Goal: Complete application form

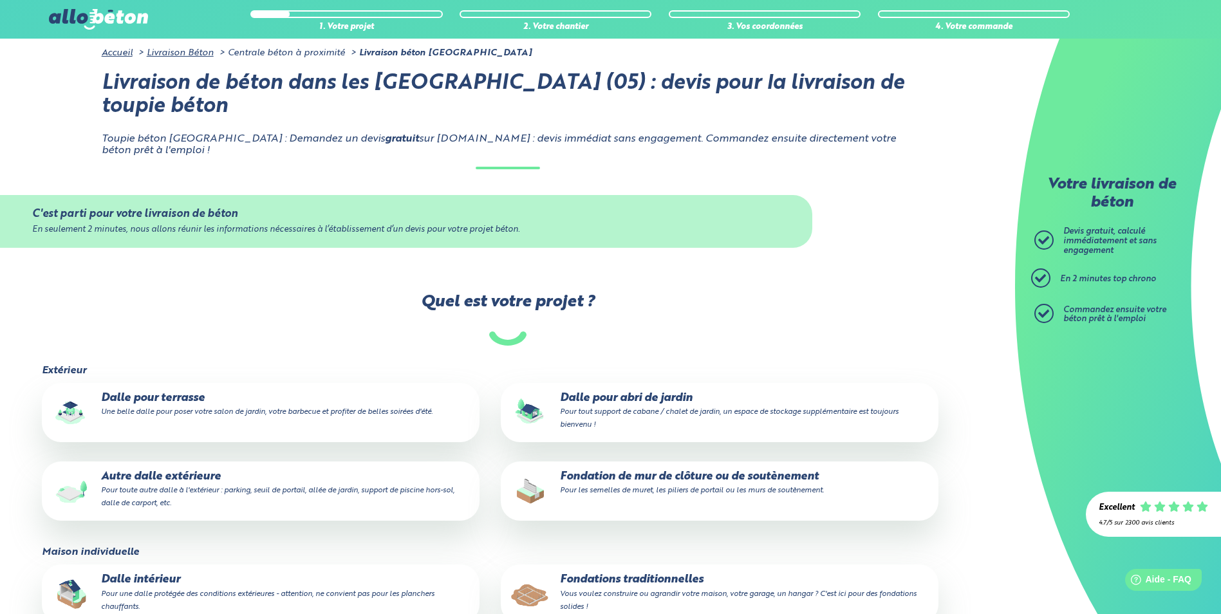
click at [159, 393] on p "Dalle pour terrasse Une belle dalle pour poser votre salon de jardin, votre bar…" at bounding box center [261, 405] width 420 height 26
click at [0, 0] on input "Dalle pour terrasse Une belle dalle pour poser votre salon de jardin, votre bar…" at bounding box center [0, 0] width 0 height 0
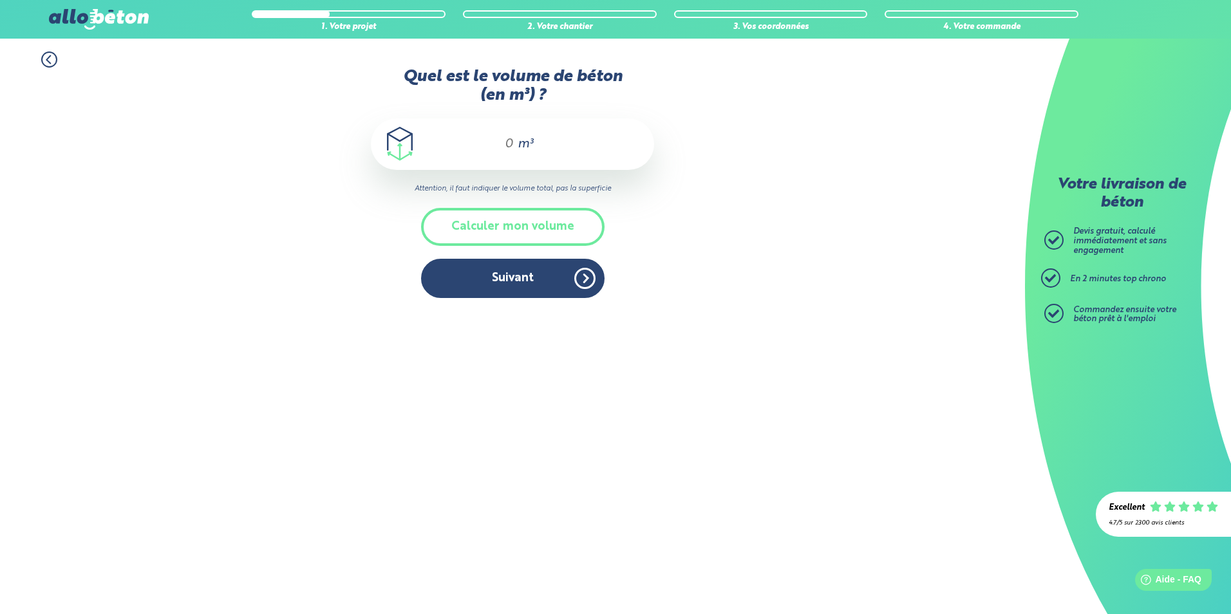
click at [513, 152] on div "m³" at bounding box center [512, 144] width 283 height 52
type input "6"
click at [525, 273] on button "Suivant" at bounding box center [513, 278] width 184 height 39
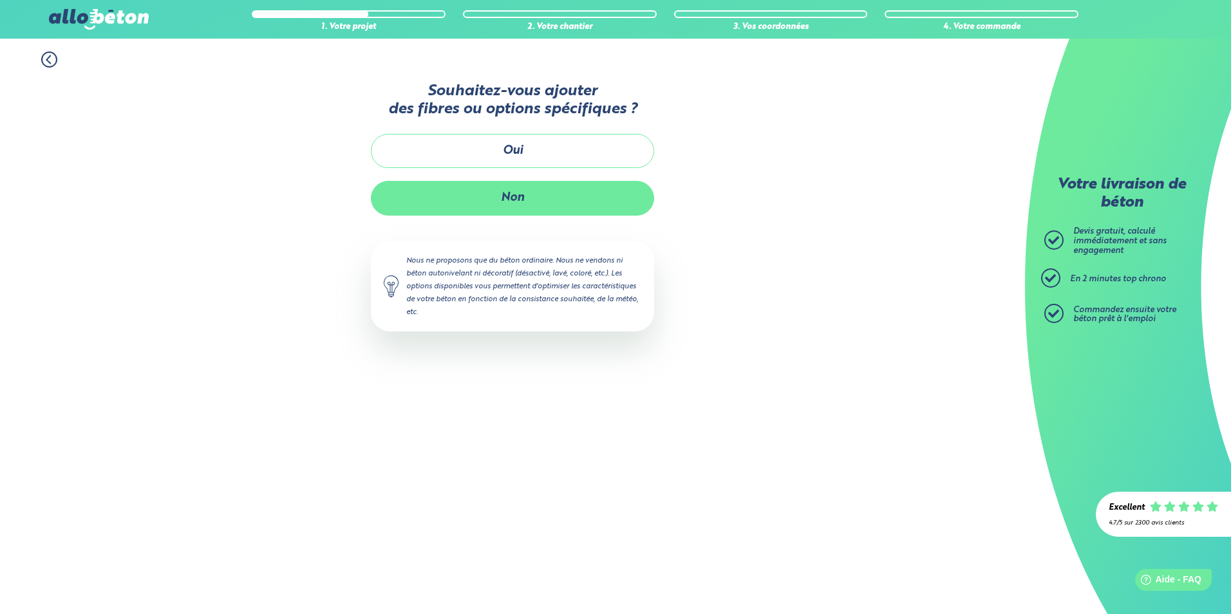
click at [510, 184] on button "Non" at bounding box center [512, 198] width 283 height 34
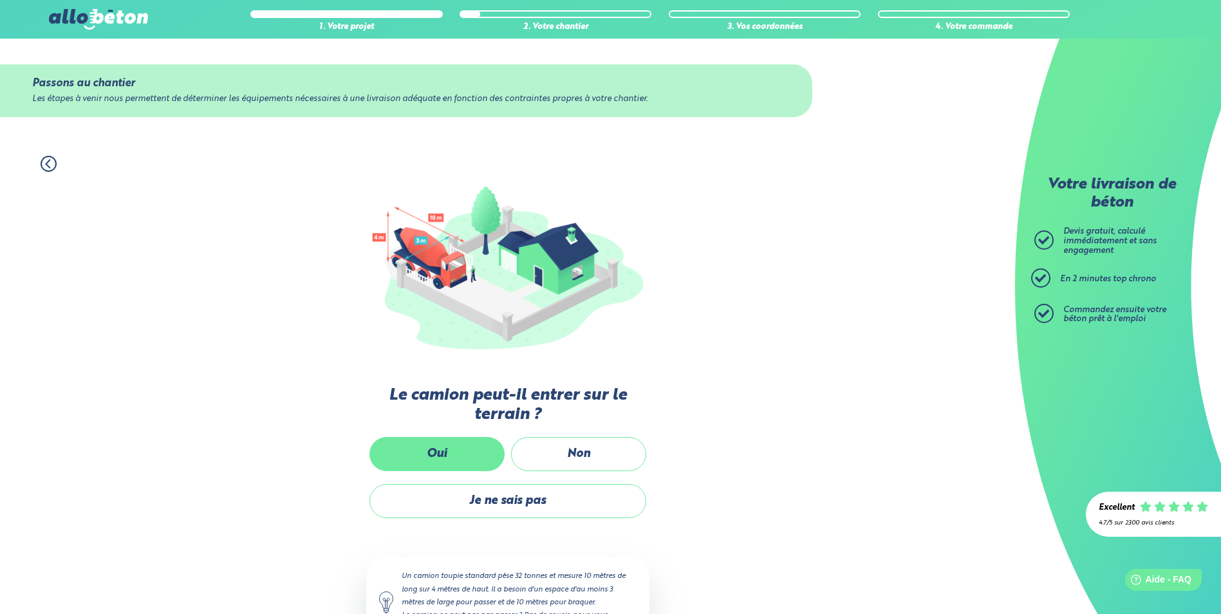
click at [462, 453] on label "Oui" at bounding box center [437, 454] width 135 height 34
click at [0, 0] on input "Oui" at bounding box center [0, 0] width 0 height 0
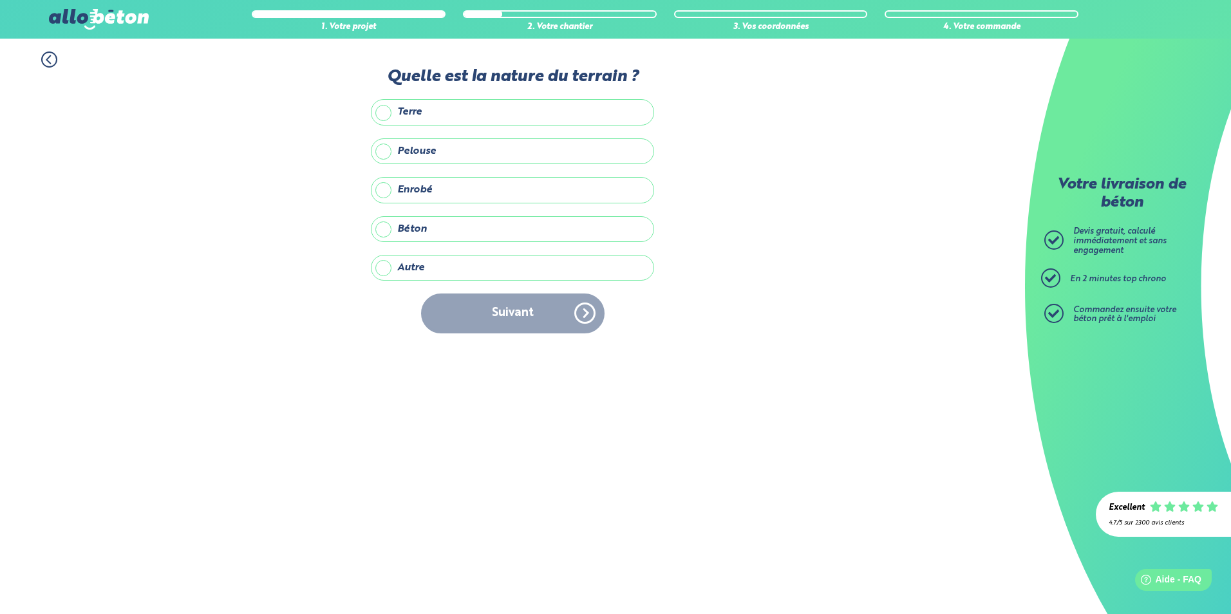
click at [413, 188] on label "Enrobé" at bounding box center [512, 190] width 283 height 26
click at [0, 0] on input "Enrobé" at bounding box center [0, 0] width 0 height 0
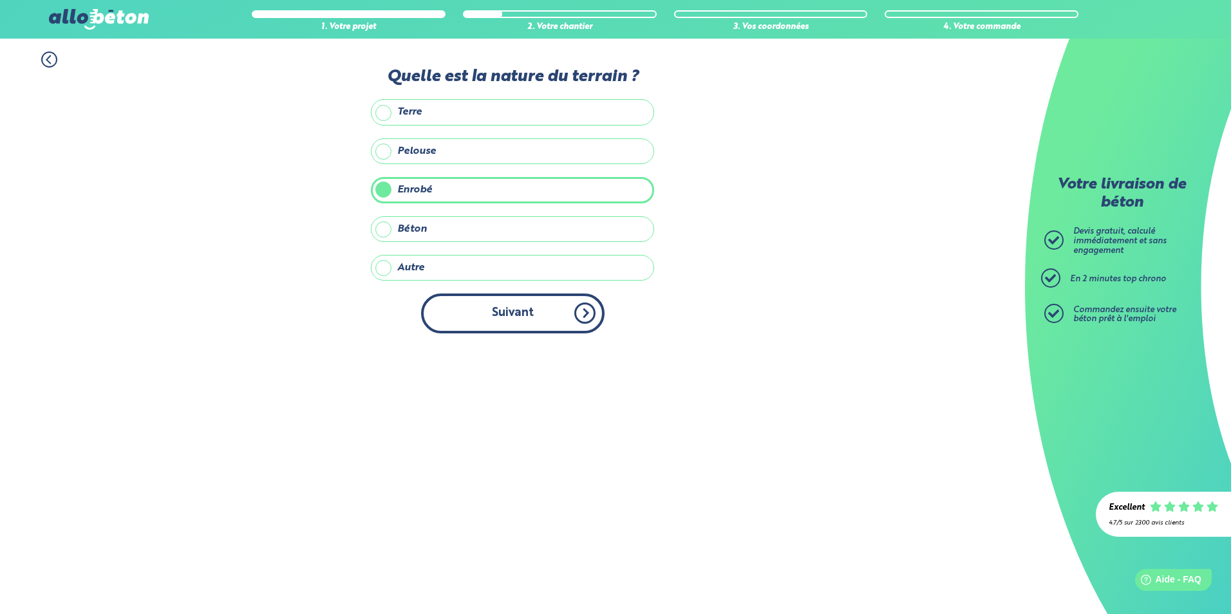
click at [514, 318] on button "Suivant" at bounding box center [513, 313] width 184 height 39
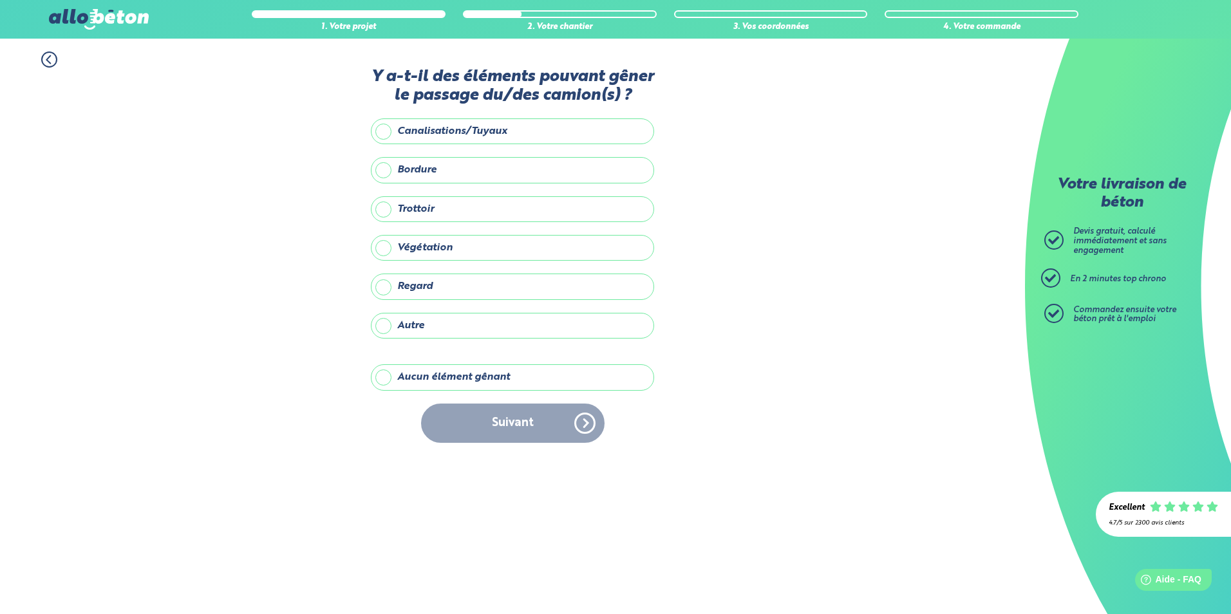
click at [446, 377] on label "Aucun élément gênant" at bounding box center [512, 377] width 283 height 26
click at [0, 0] on input "Aucun élément gênant" at bounding box center [0, 0] width 0 height 0
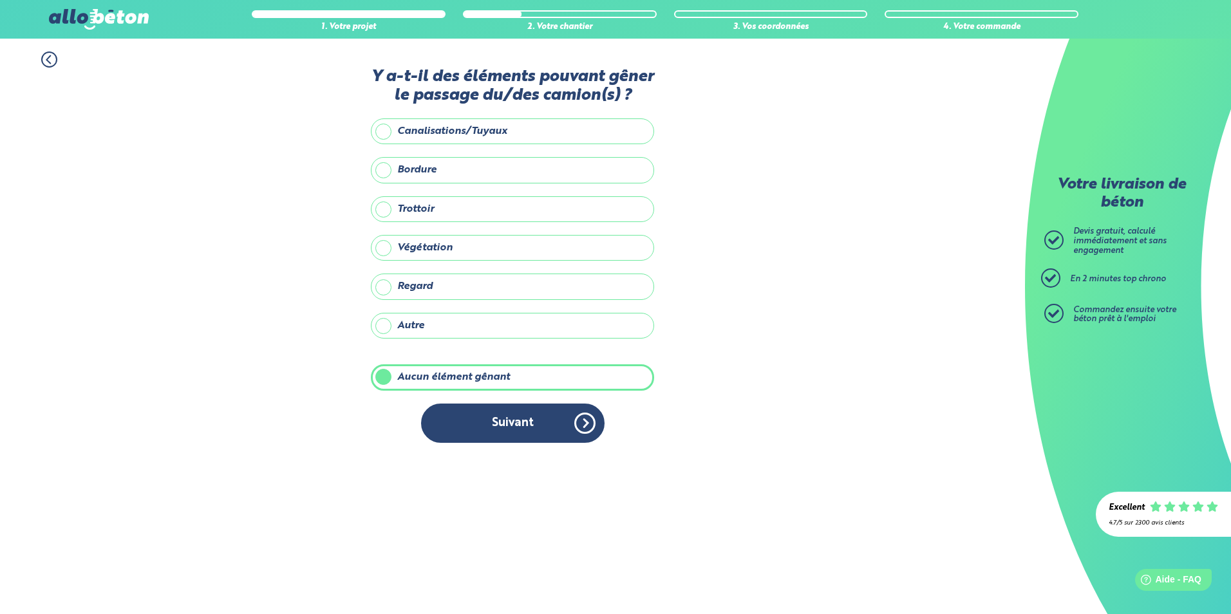
click at [509, 427] on button "Suivant" at bounding box center [513, 423] width 184 height 39
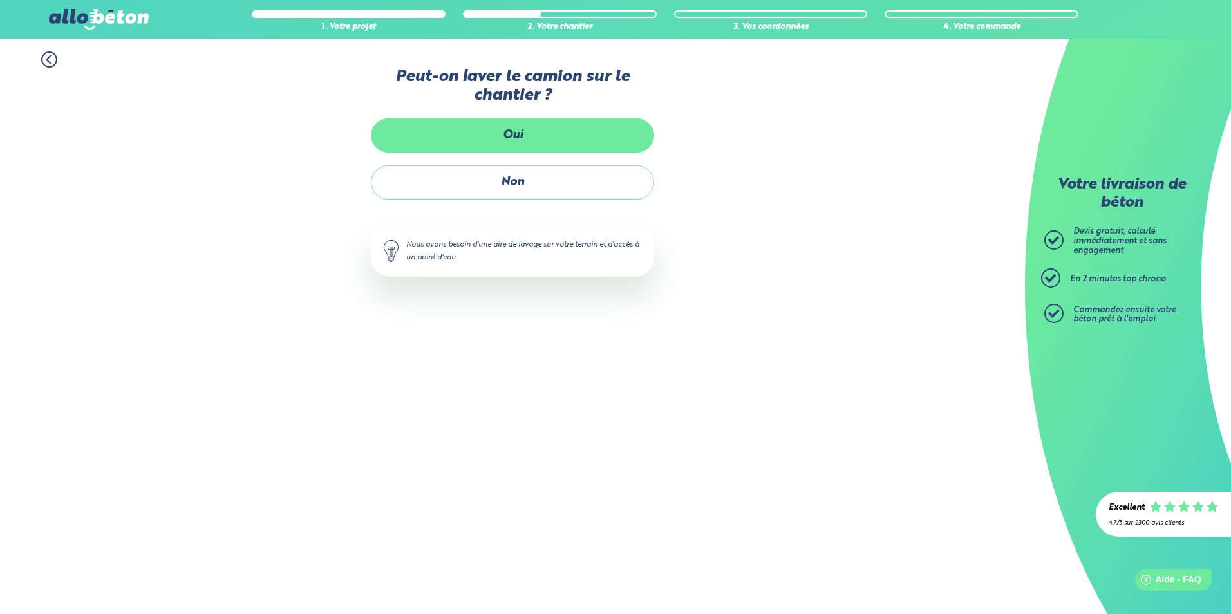
click at [521, 141] on label "Oui" at bounding box center [512, 135] width 283 height 34
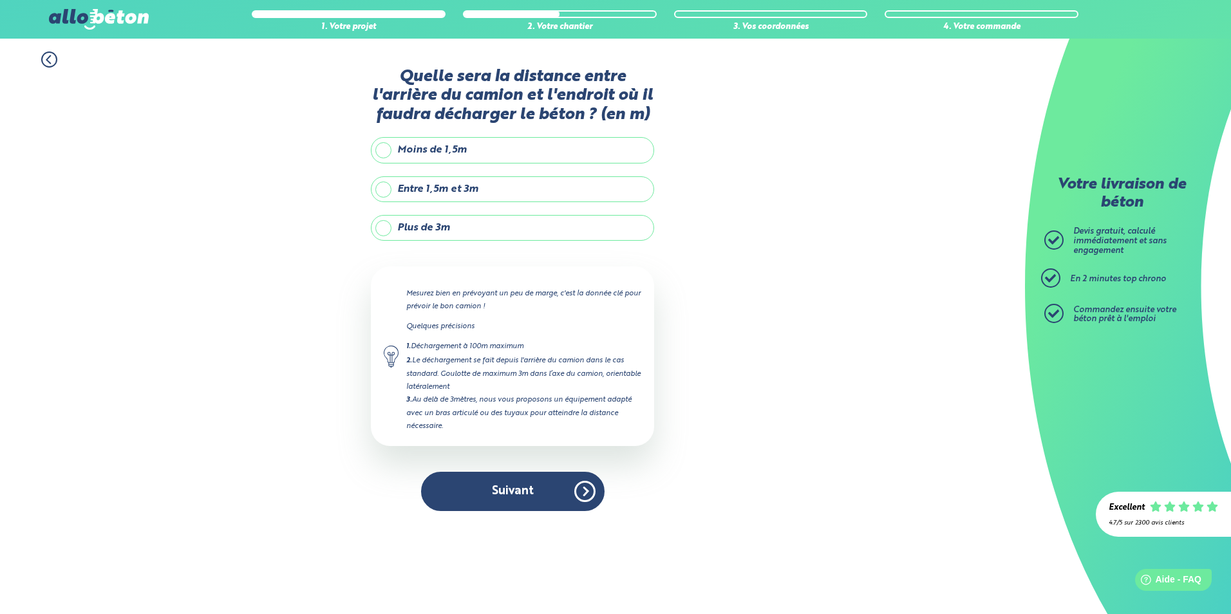
drag, startPoint x: 408, startPoint y: 224, endPoint x: 447, endPoint y: 252, distance: 47.9
click at [408, 225] on label "Plus de 3m" at bounding box center [512, 228] width 283 height 26
click at [0, 0] on input "Plus de 3m" at bounding box center [0, 0] width 0 height 0
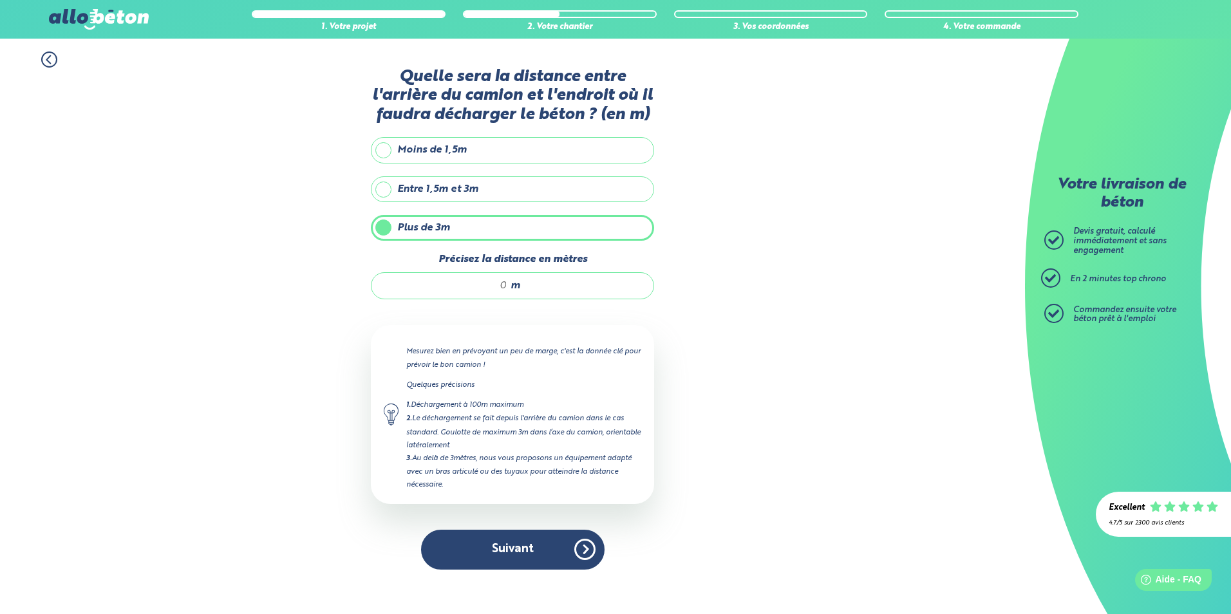
click at [411, 186] on label "Entre 1,5m et 3m" at bounding box center [512, 189] width 283 height 26
click at [0, 0] on input "Entre 1,5m et 3m" at bounding box center [0, 0] width 0 height 0
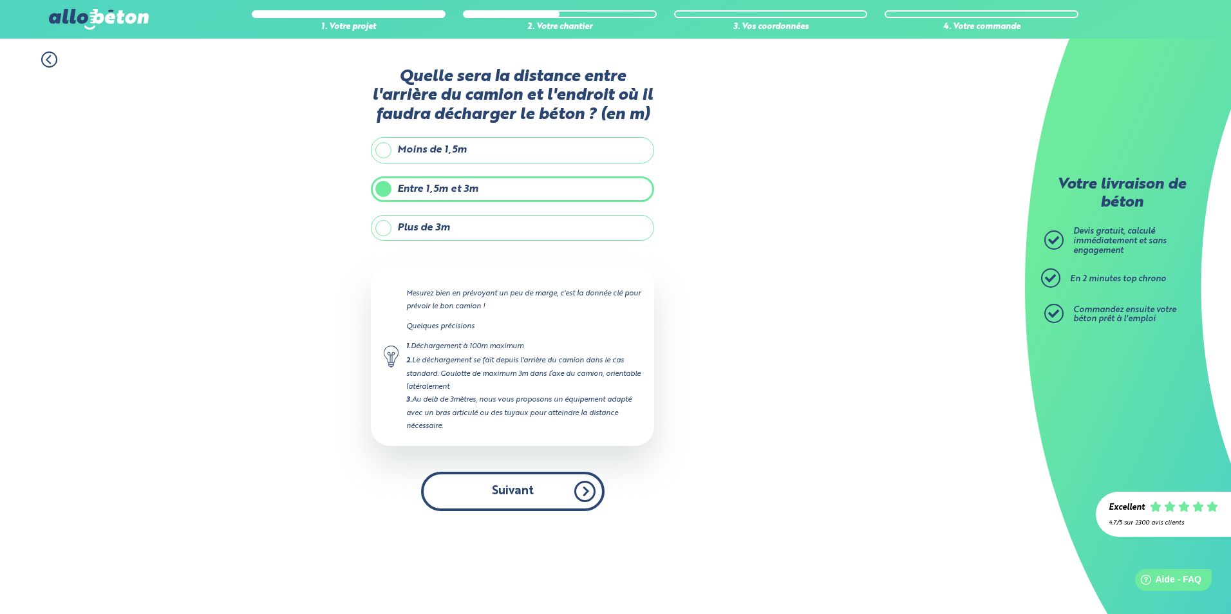
click at [509, 501] on button "Suivant" at bounding box center [513, 491] width 184 height 39
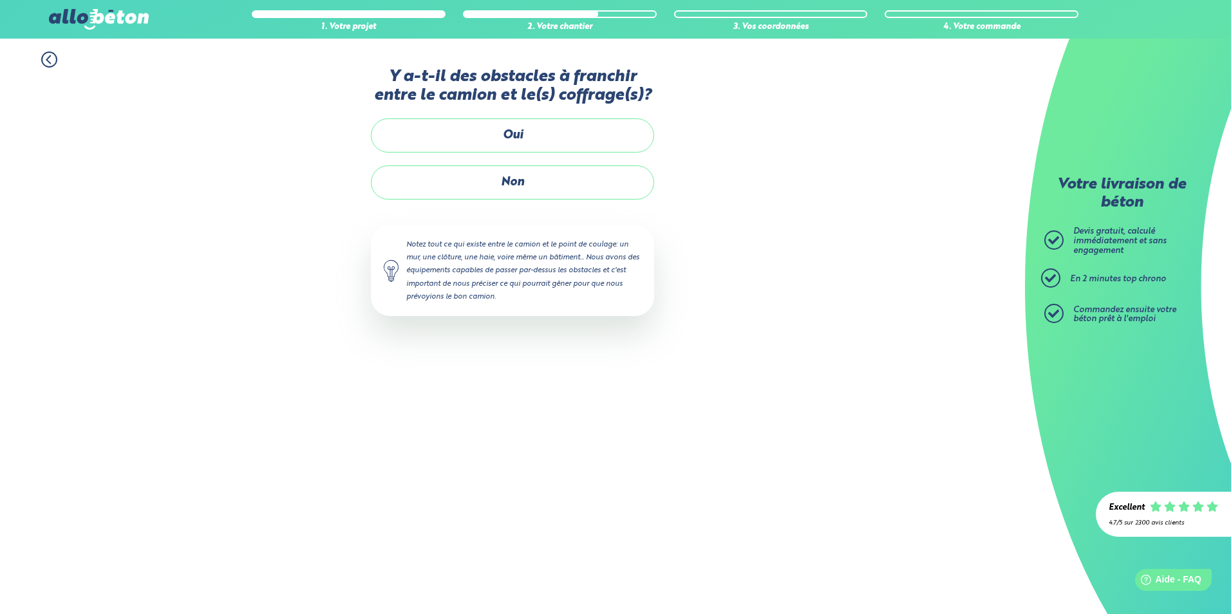
click at [527, 183] on label "Non" at bounding box center [512, 182] width 283 height 34
click at [0, 0] on input "Non" at bounding box center [0, 0] width 0 height 0
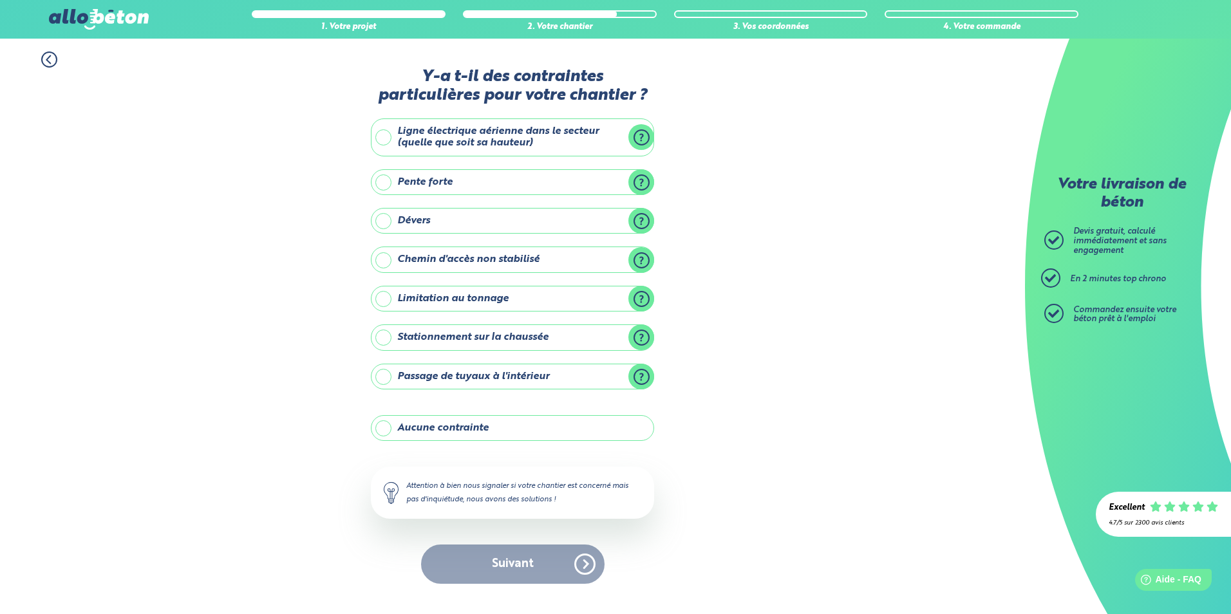
click at [428, 433] on label "Aucune contrainte" at bounding box center [512, 428] width 283 height 26
click at [0, 0] on input "Aucune contrainte" at bounding box center [0, 0] width 0 height 0
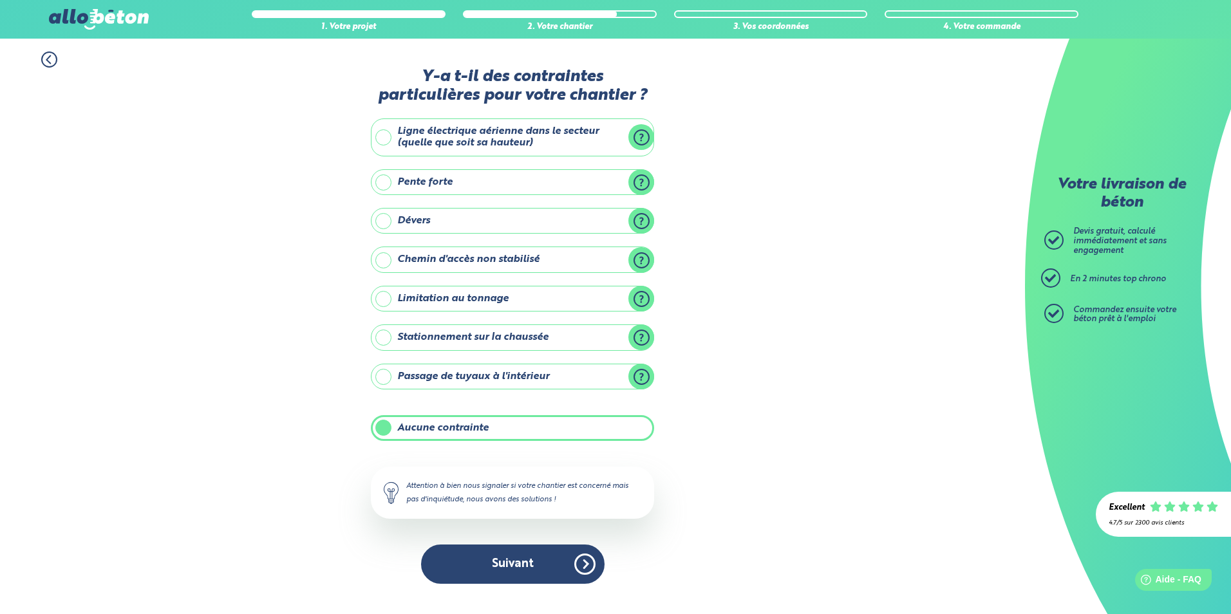
click at [490, 557] on button "Suivant" at bounding box center [513, 564] width 184 height 39
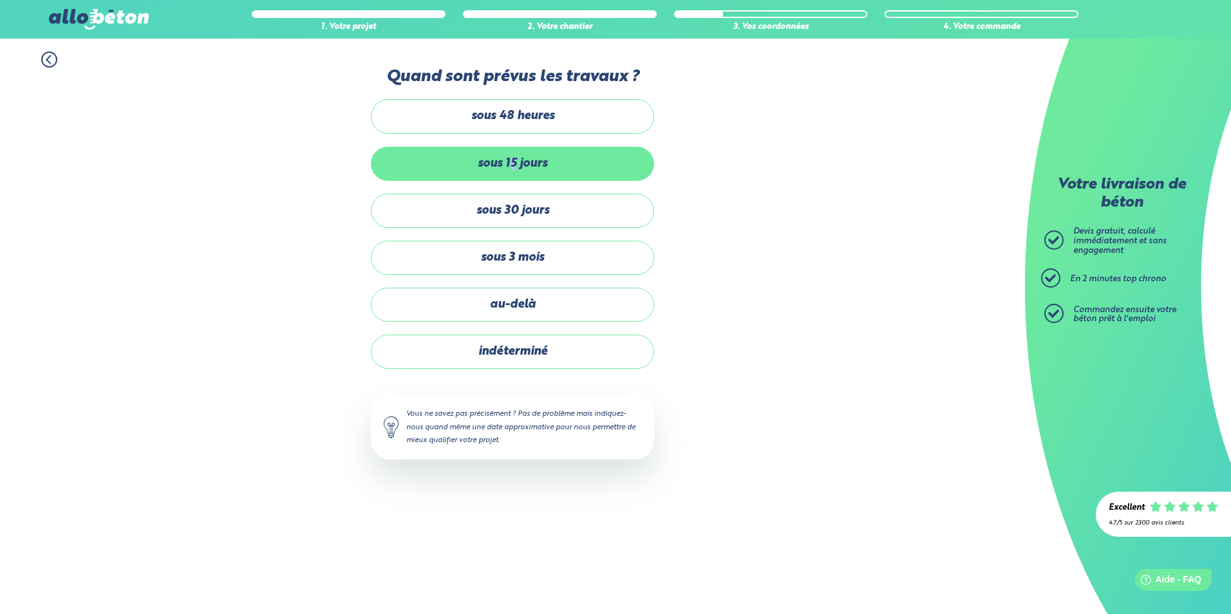
click at [514, 162] on label "sous 15 jours" at bounding box center [512, 164] width 283 height 34
click at [454, 158] on label "sous 15 jours" at bounding box center [512, 164] width 283 height 34
click at [0, 0] on input "sous 15 jours" at bounding box center [0, 0] width 0 height 0
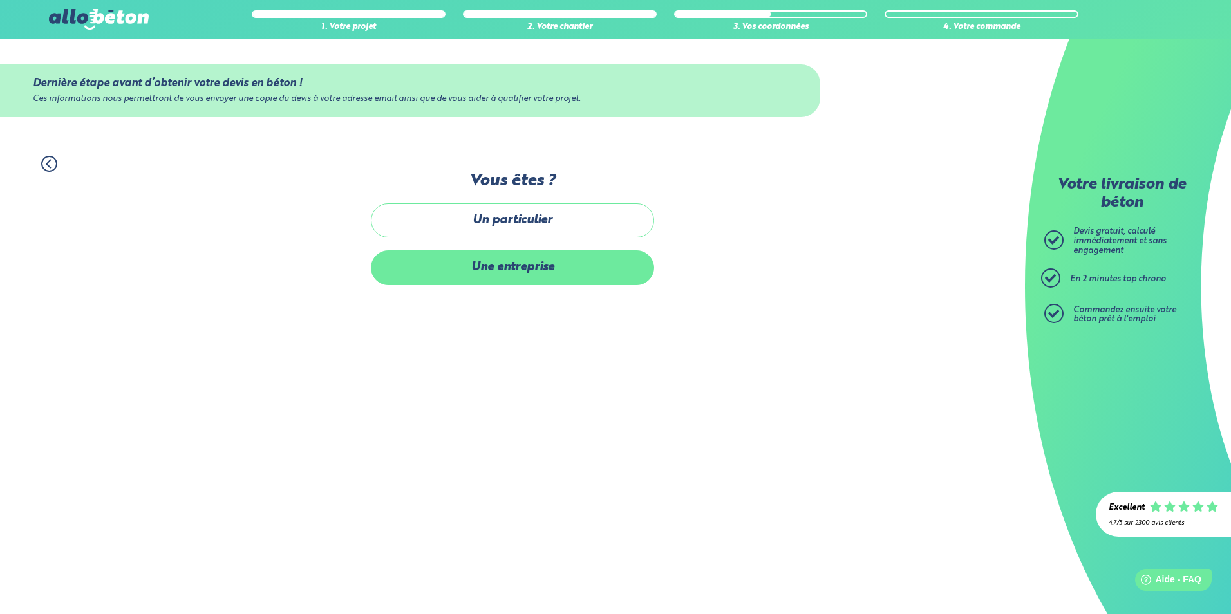
click at [497, 263] on label "Une entreprise" at bounding box center [512, 267] width 283 height 34
click at [0, 0] on input "Une entreprise" at bounding box center [0, 0] width 0 height 0
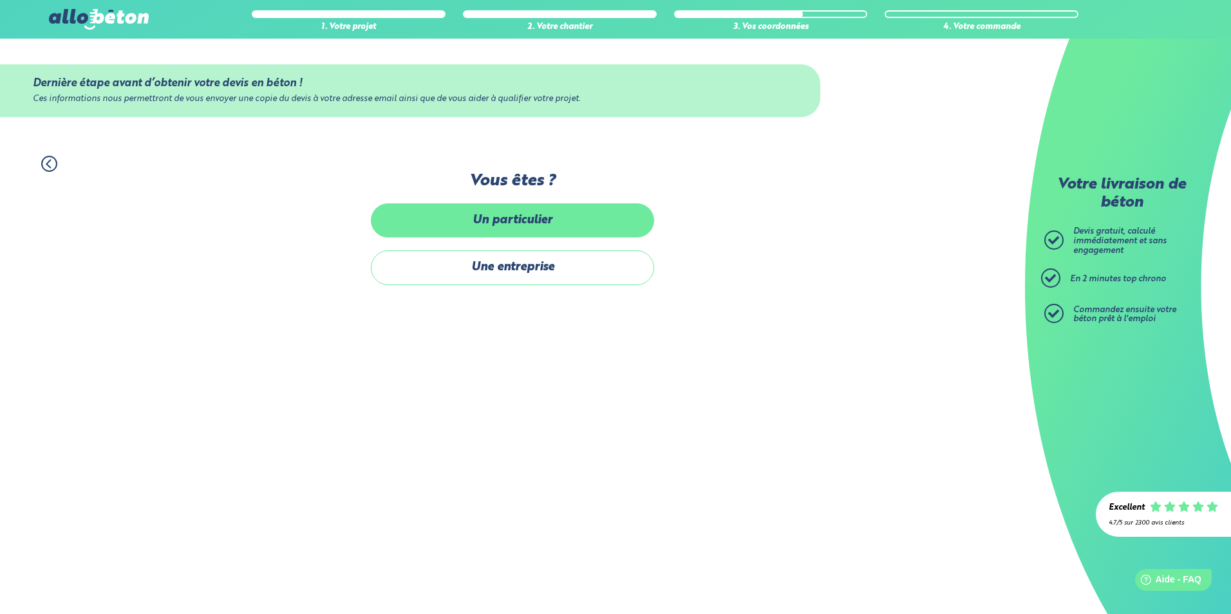
click at [499, 224] on label "Un particulier" at bounding box center [512, 220] width 283 height 34
click at [0, 0] on input "Un particulier" at bounding box center [0, 0] width 0 height 0
